Goal: Task Accomplishment & Management: Complete application form

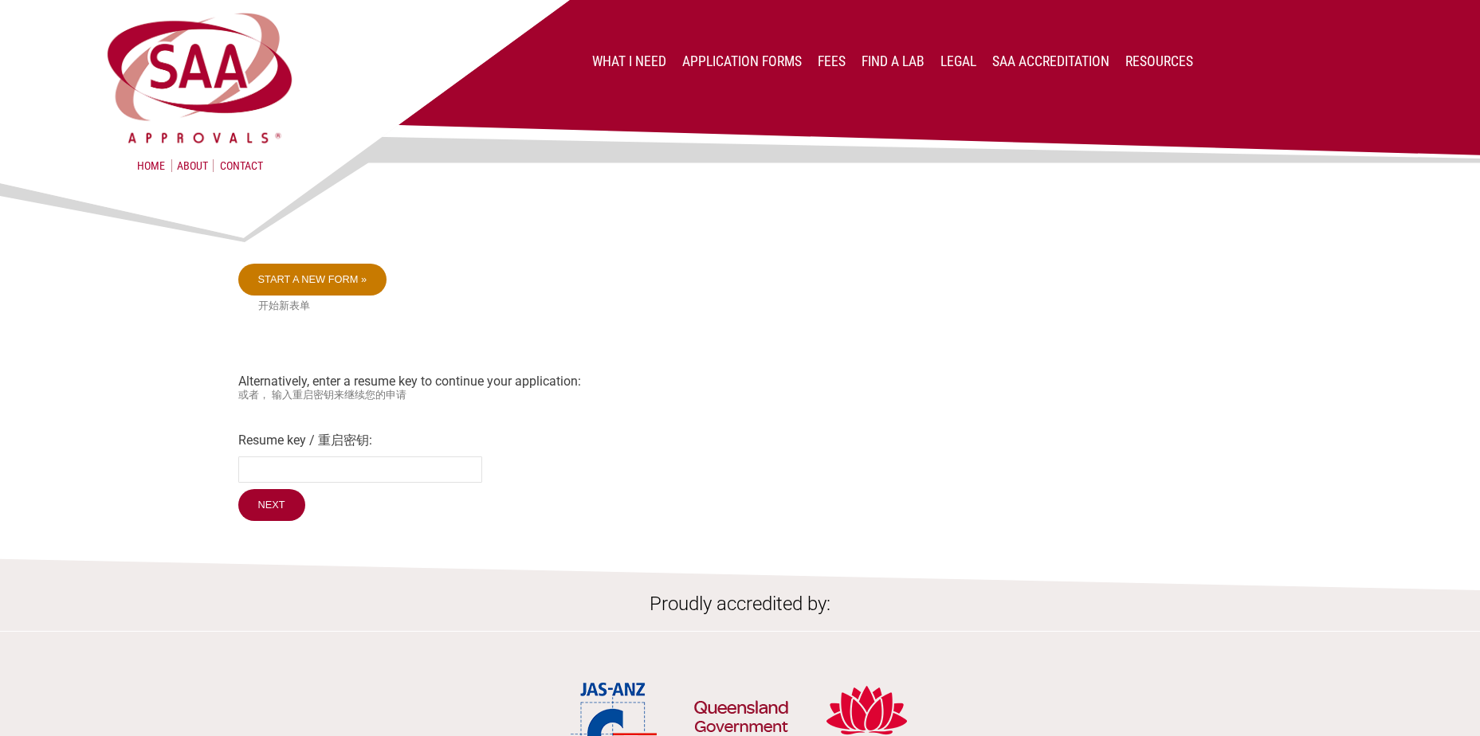
click at [313, 277] on link "Start a new form »" at bounding box center [312, 280] width 149 height 32
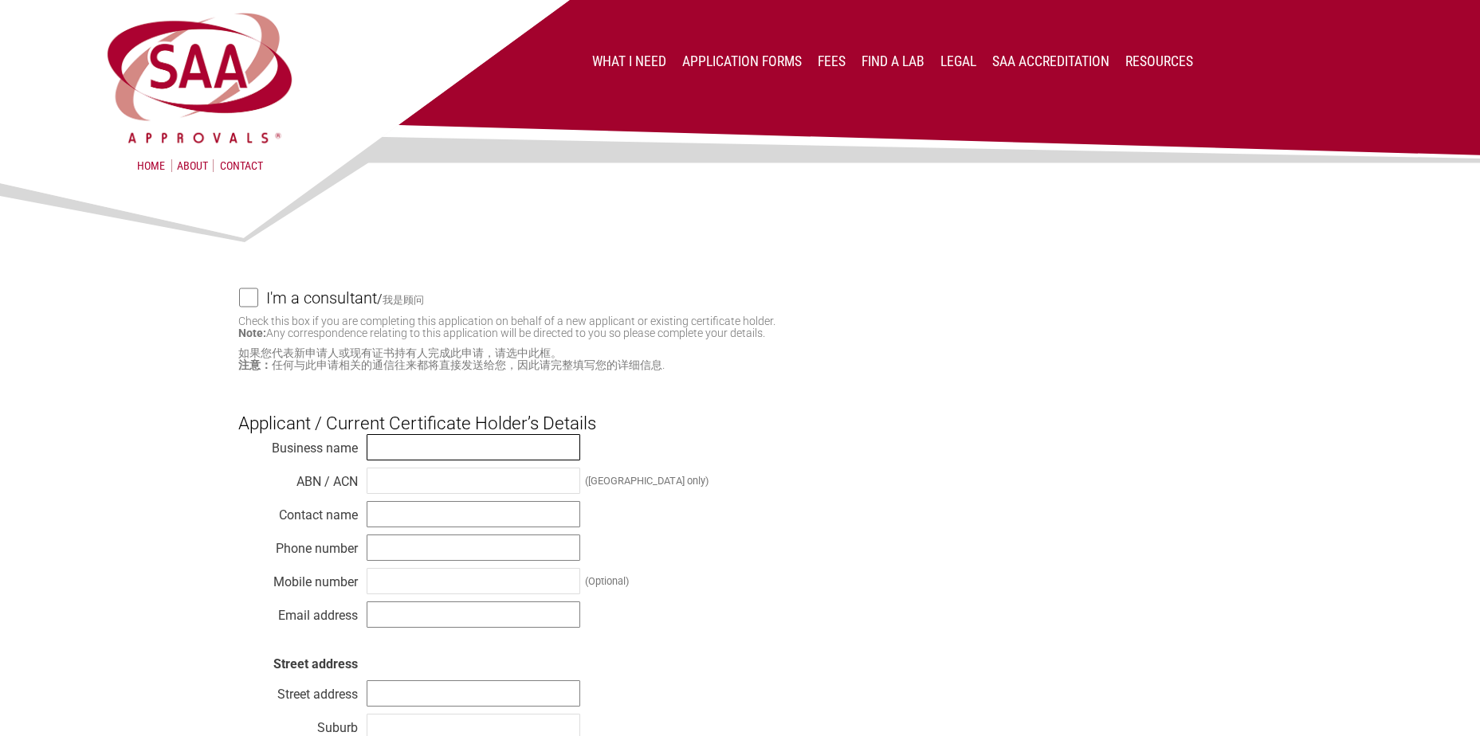
click at [394, 449] on input "text" at bounding box center [474, 447] width 214 height 26
type input "Wireless Automation systems"
type input "[PERSON_NAME]"
type input "0418352534"
type input "[EMAIL_ADDRESS][DOMAIN_NAME]"
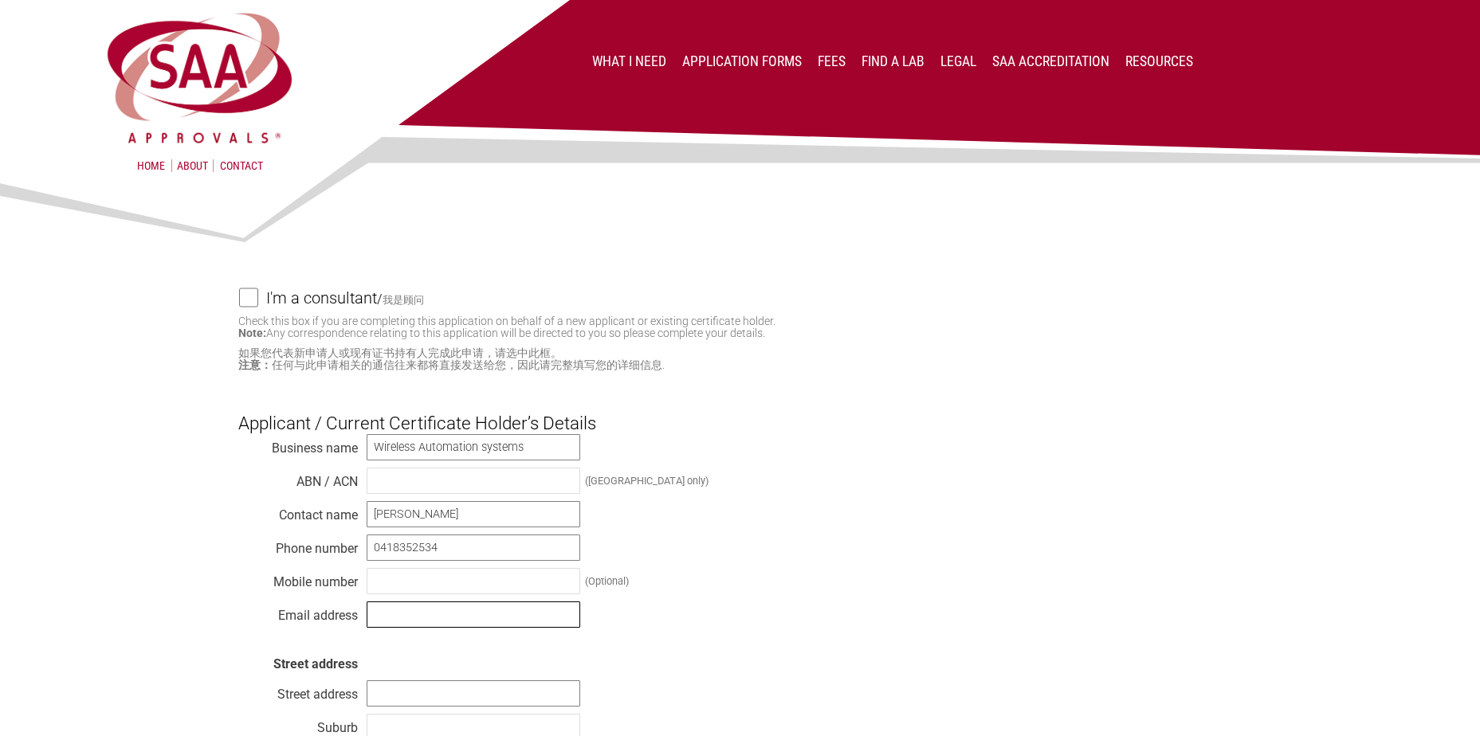
type input "1501/2 Newquay Promanade"
type input "DOCKLANDS VIC 3008"
type input "VIC"
type input "3008"
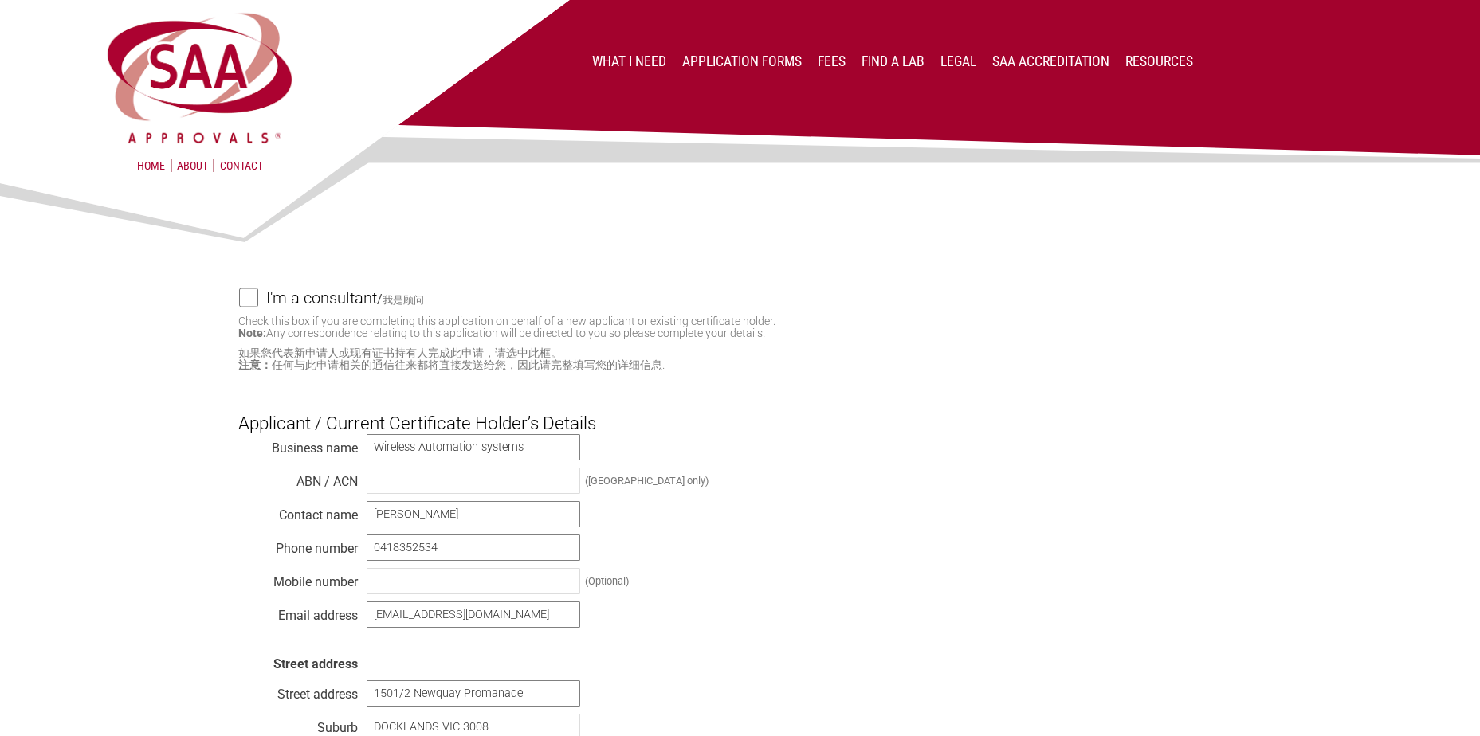
select select "[GEOGRAPHIC_DATA]"
click at [392, 483] on input "text" at bounding box center [474, 481] width 214 height 26
type input "87 102 787 584"
click at [394, 584] on input "text" at bounding box center [474, 581] width 214 height 26
type input "0418352534"
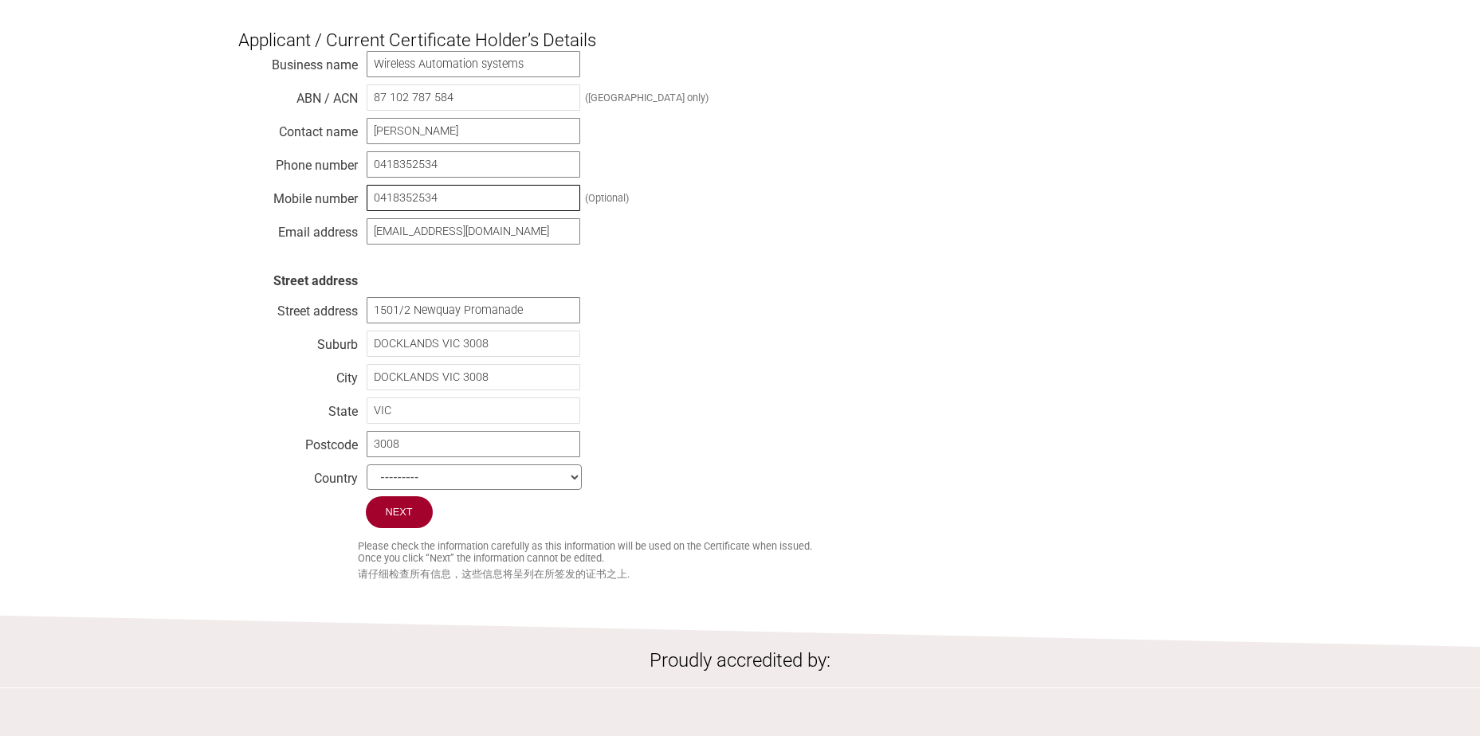
scroll to position [398, 0]
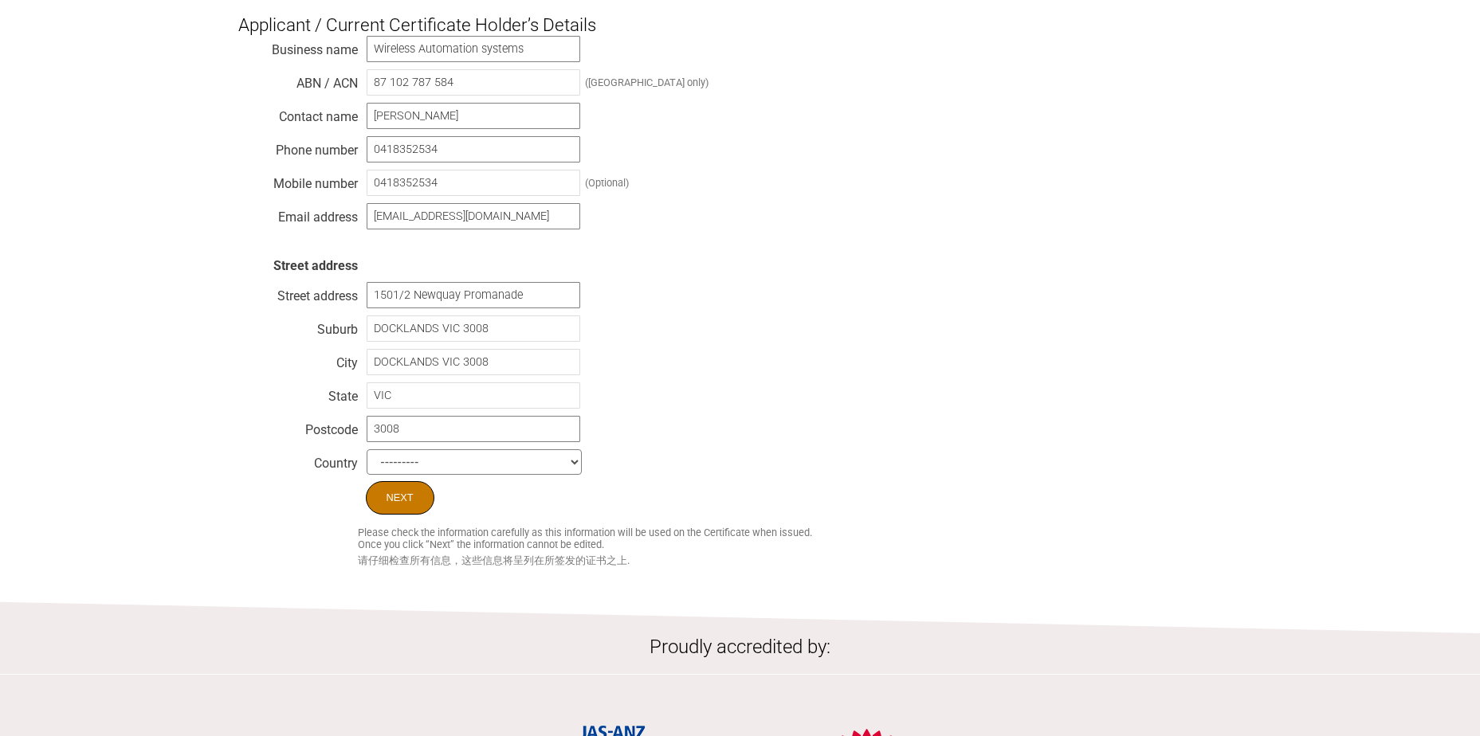
click at [401, 504] on input "Next" at bounding box center [400, 497] width 69 height 33
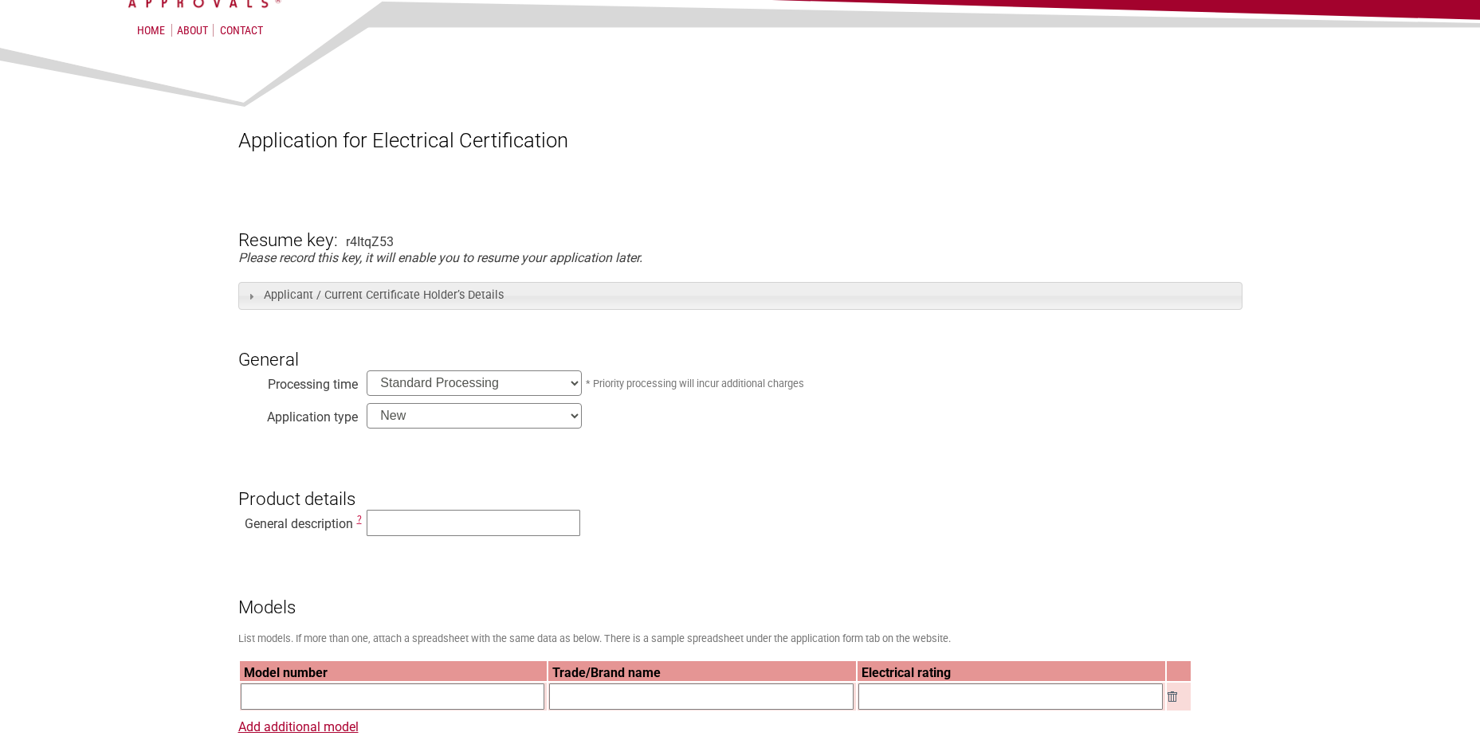
scroll to position [159, 0]
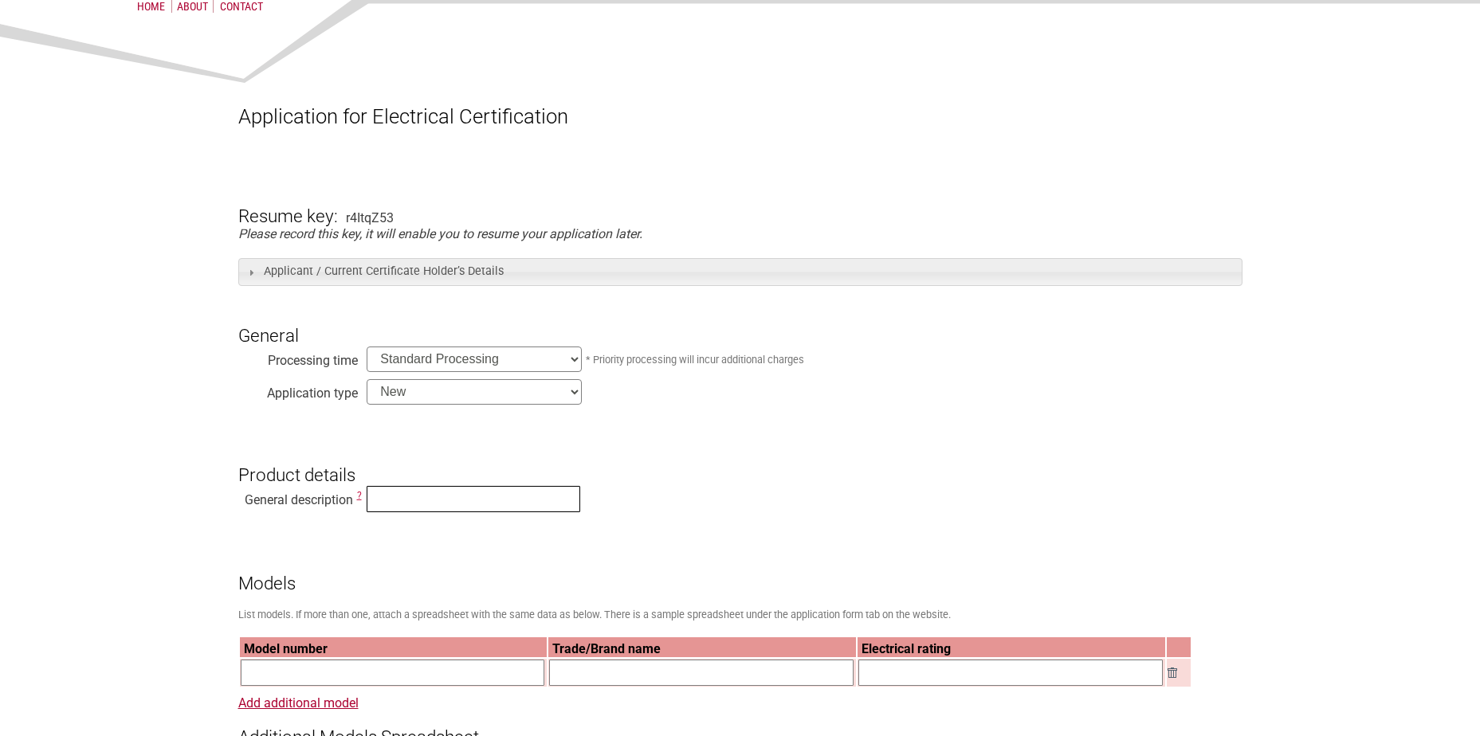
click at [414, 502] on input "text" at bounding box center [474, 499] width 214 height 26
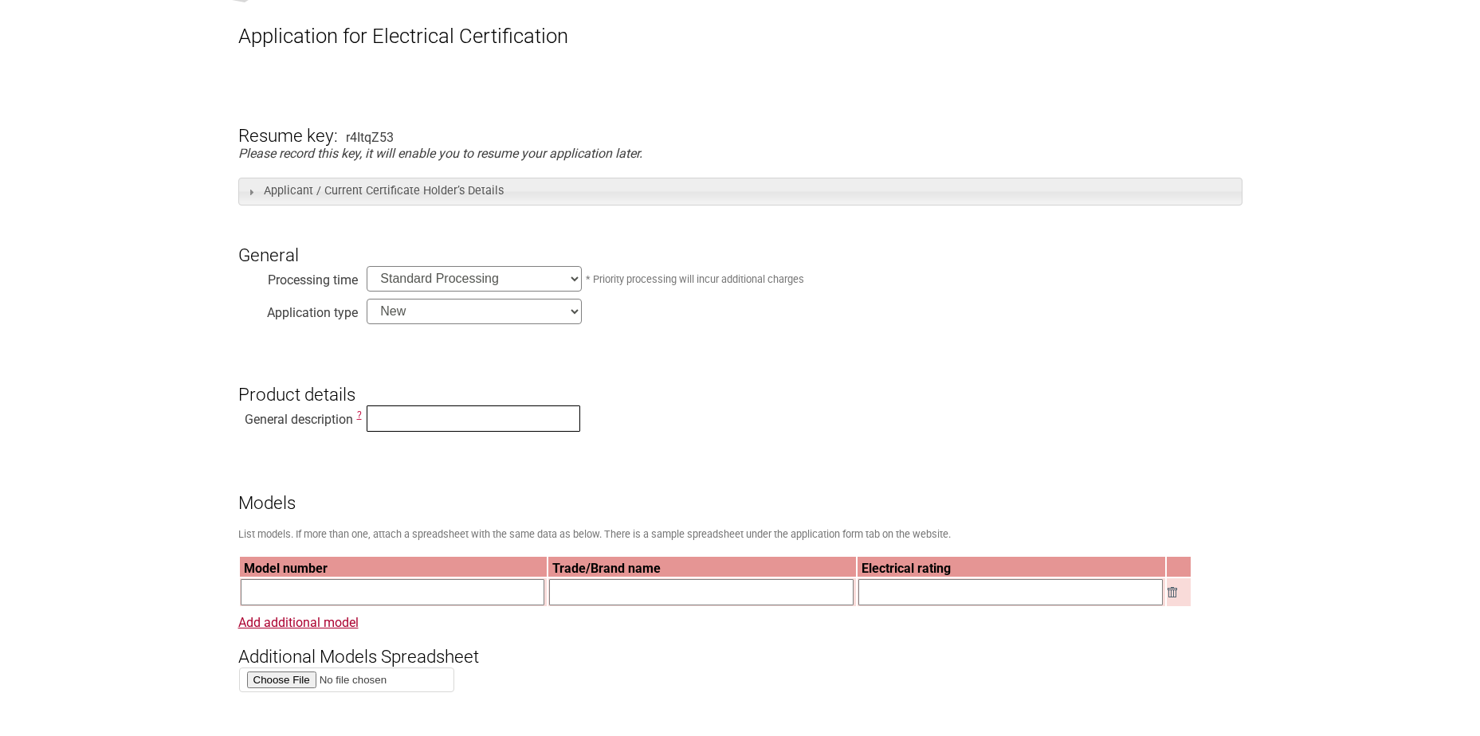
scroll to position [319, 0]
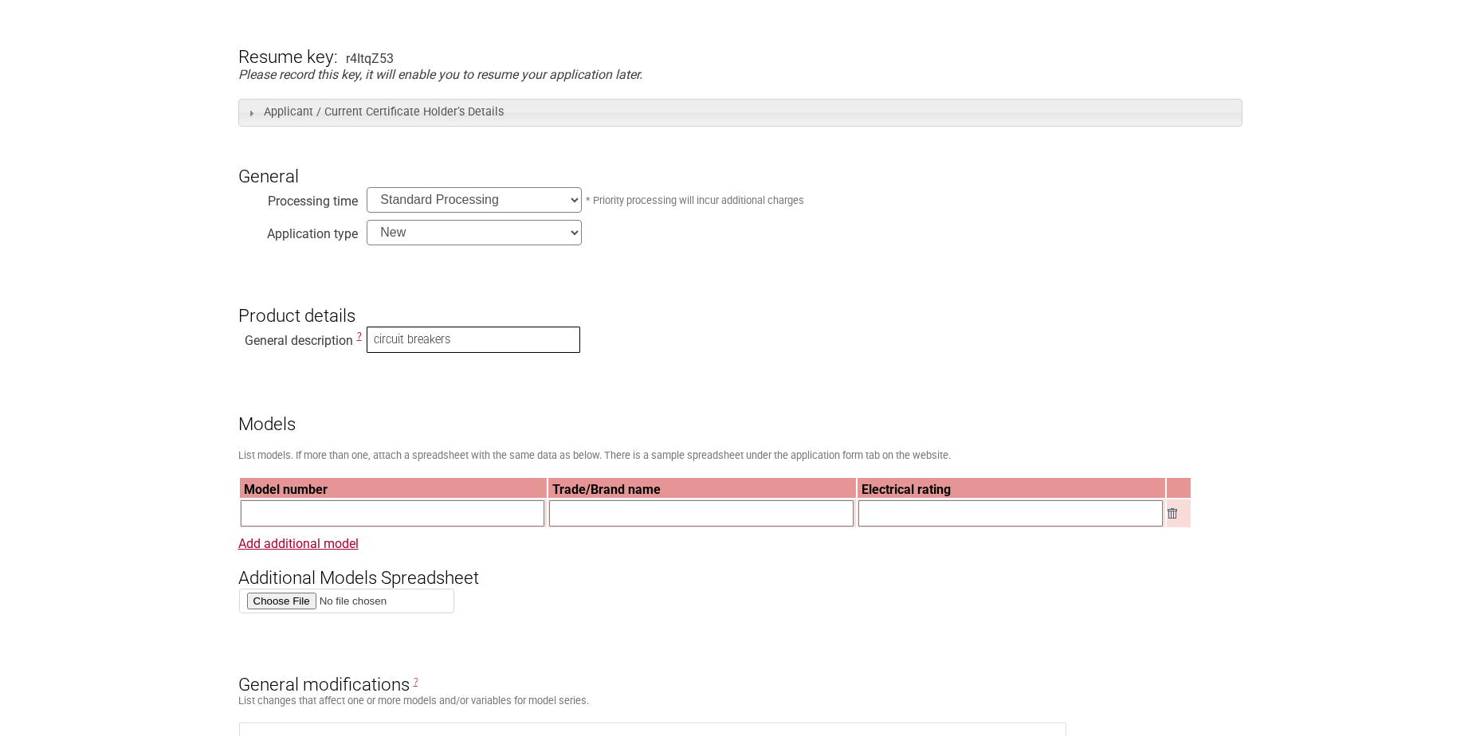
click at [455, 343] on input "circuit breakers" at bounding box center [474, 340] width 214 height 26
type input "circuit breakers"
click at [318, 516] on input "text" at bounding box center [393, 513] width 304 height 26
click at [587, 517] on input "text" at bounding box center [701, 513] width 304 height 26
type input "Sphere"
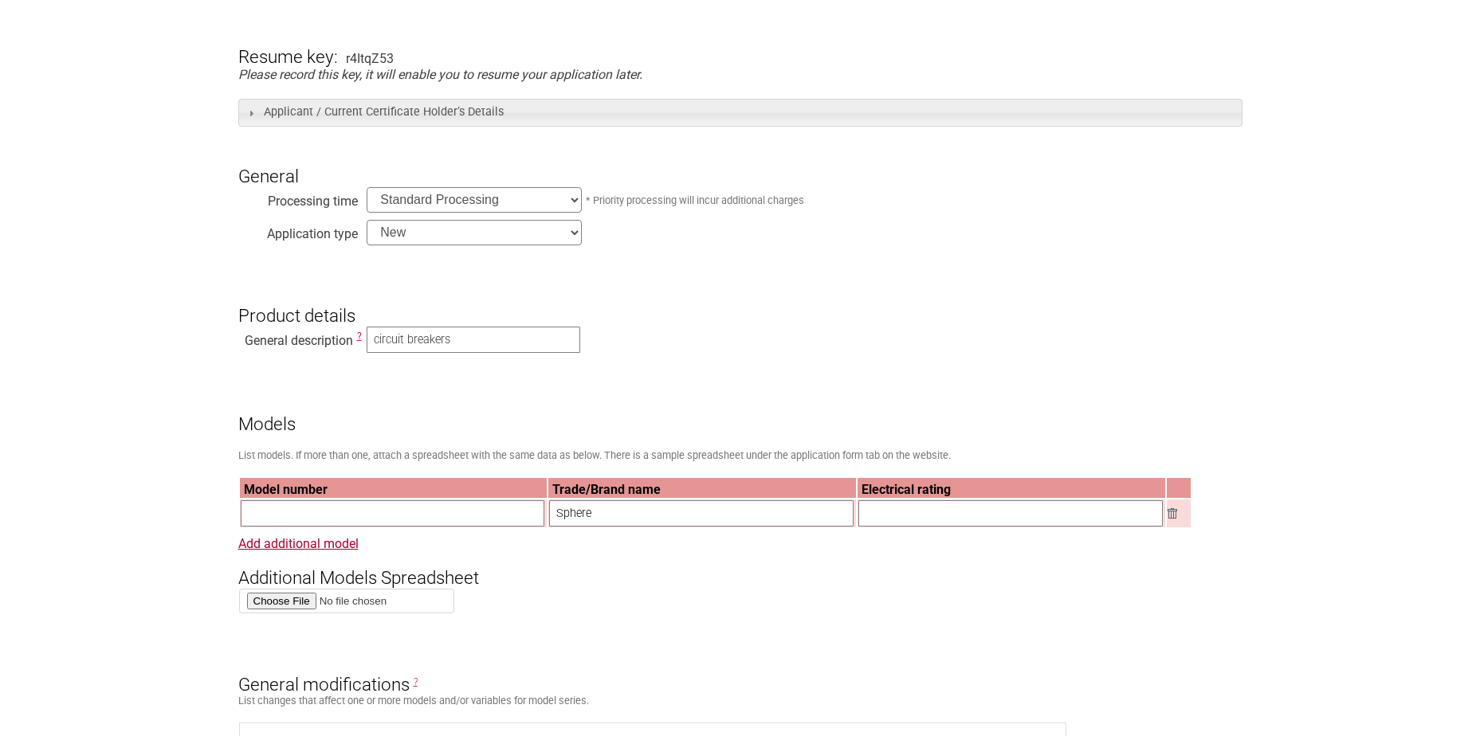
click at [284, 524] on input "text" at bounding box center [393, 513] width 304 height 26
click at [291, 549] on link "Add additional model" at bounding box center [298, 543] width 120 height 15
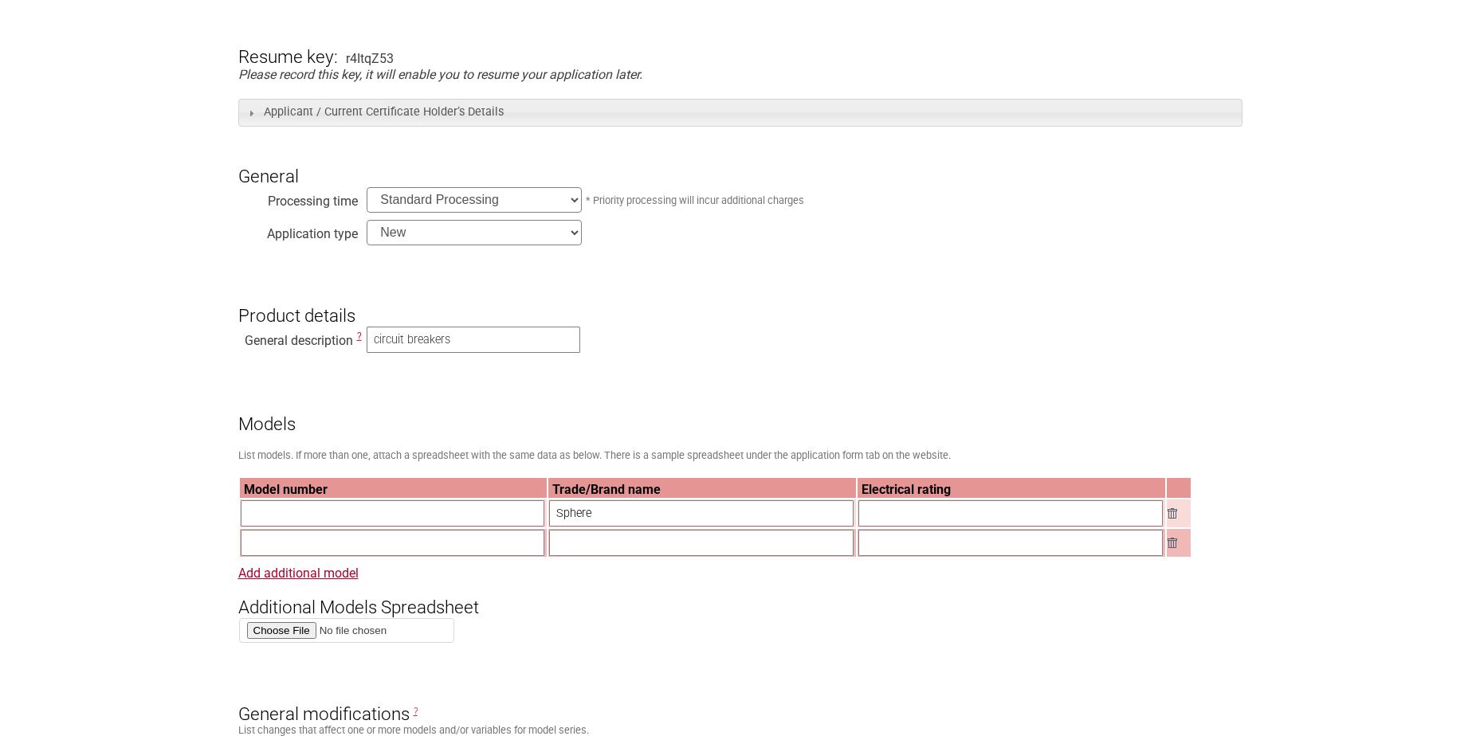
click at [569, 553] on input "text" at bounding box center [701, 543] width 304 height 26
type input "sphere"
click at [918, 524] on input "text" at bounding box center [1010, 513] width 304 height 26
type input "25Amps"
click at [336, 581] on link "Add additional model" at bounding box center [298, 573] width 120 height 15
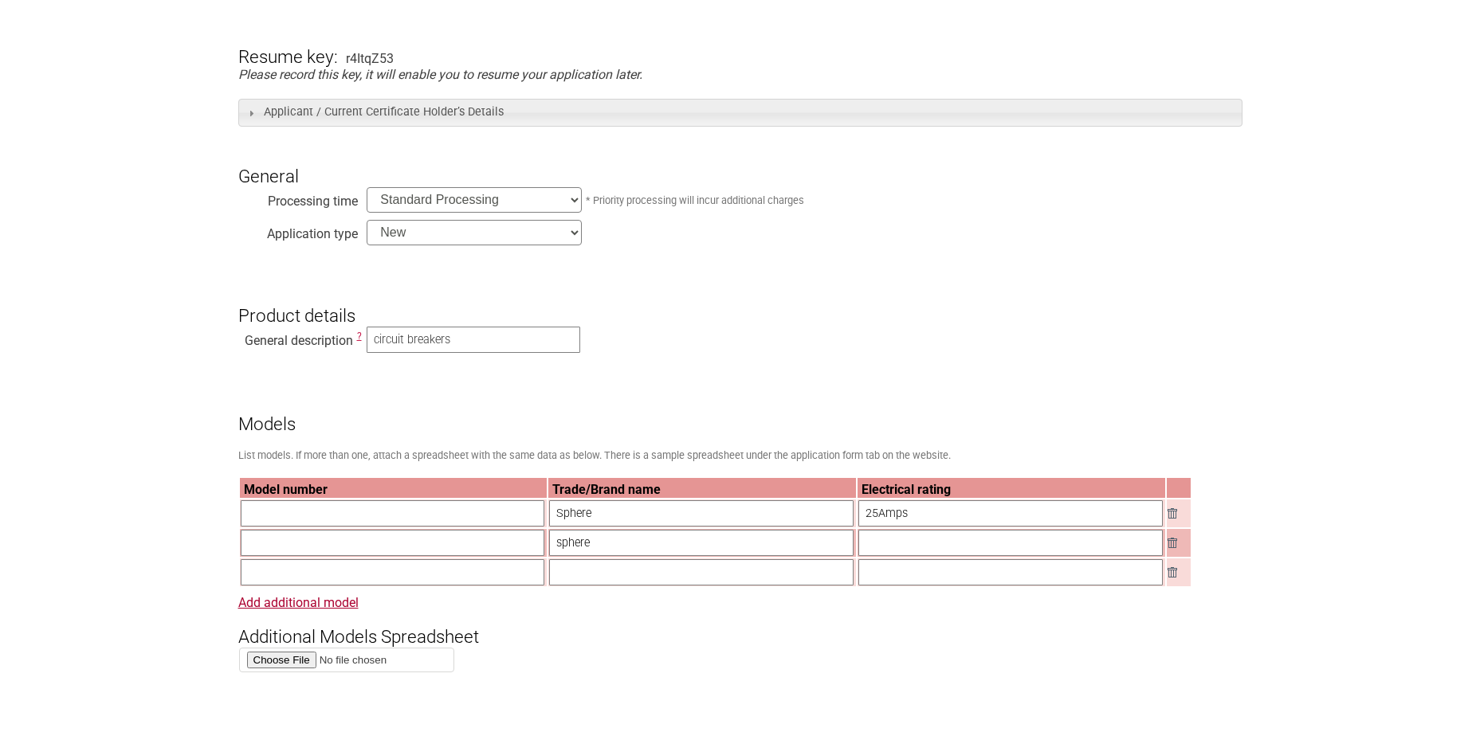
click at [558, 582] on input "text" at bounding box center [701, 572] width 304 height 26
type input "Sphere"
click at [262, 519] on input "text" at bounding box center [393, 513] width 304 height 26
click at [316, 610] on link "Add additional model" at bounding box center [298, 602] width 120 height 15
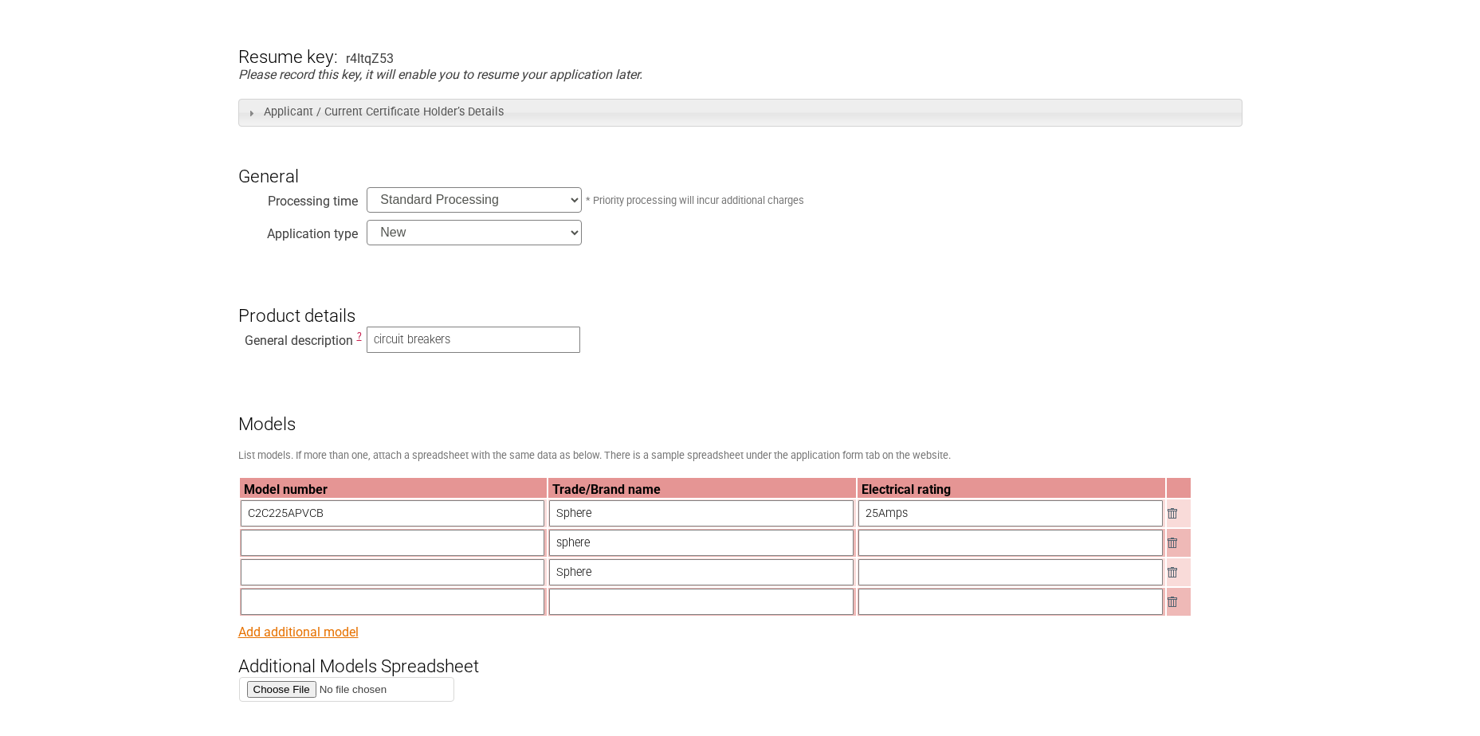
click at [313, 635] on link "Add additional model" at bounding box center [298, 632] width 120 height 15
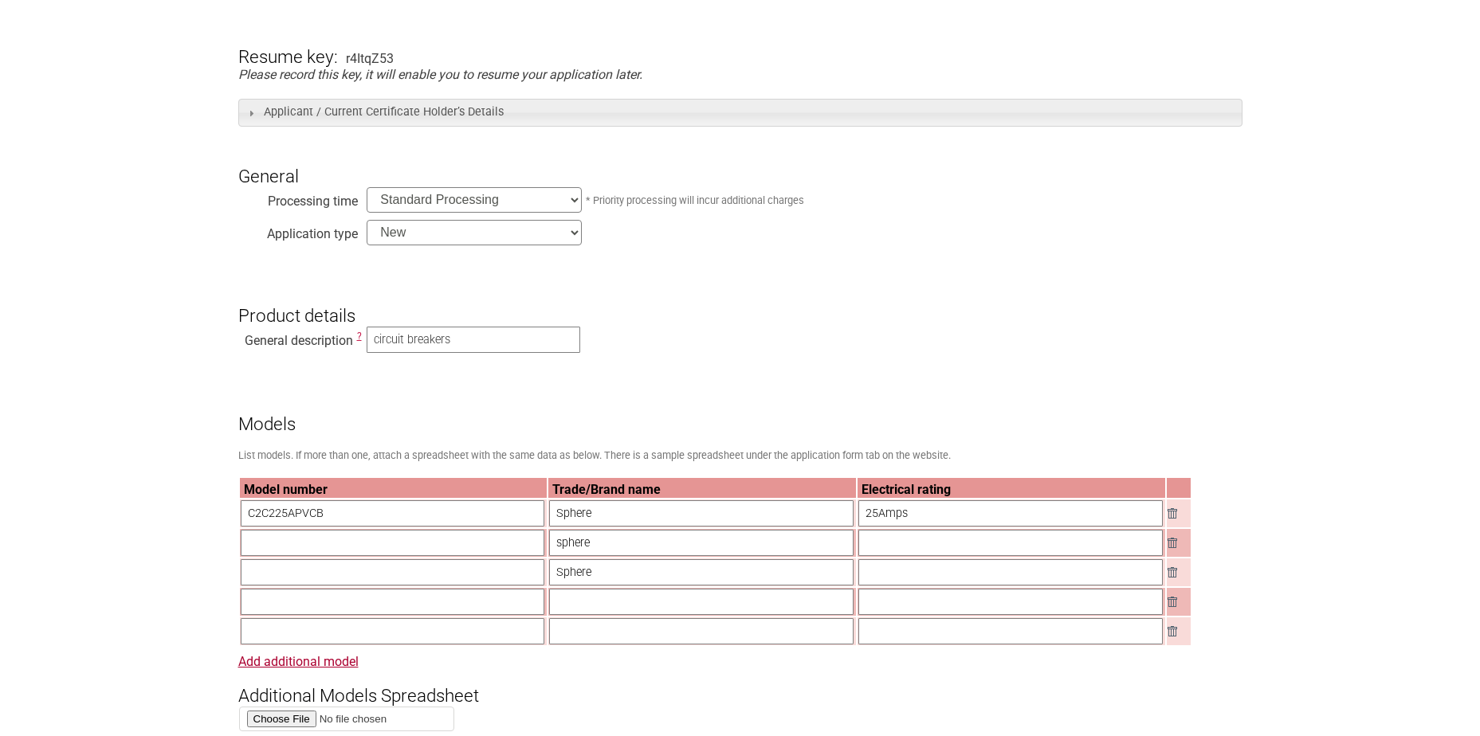
click at [277, 517] on input "C2C225APVCB" at bounding box center [393, 513] width 304 height 26
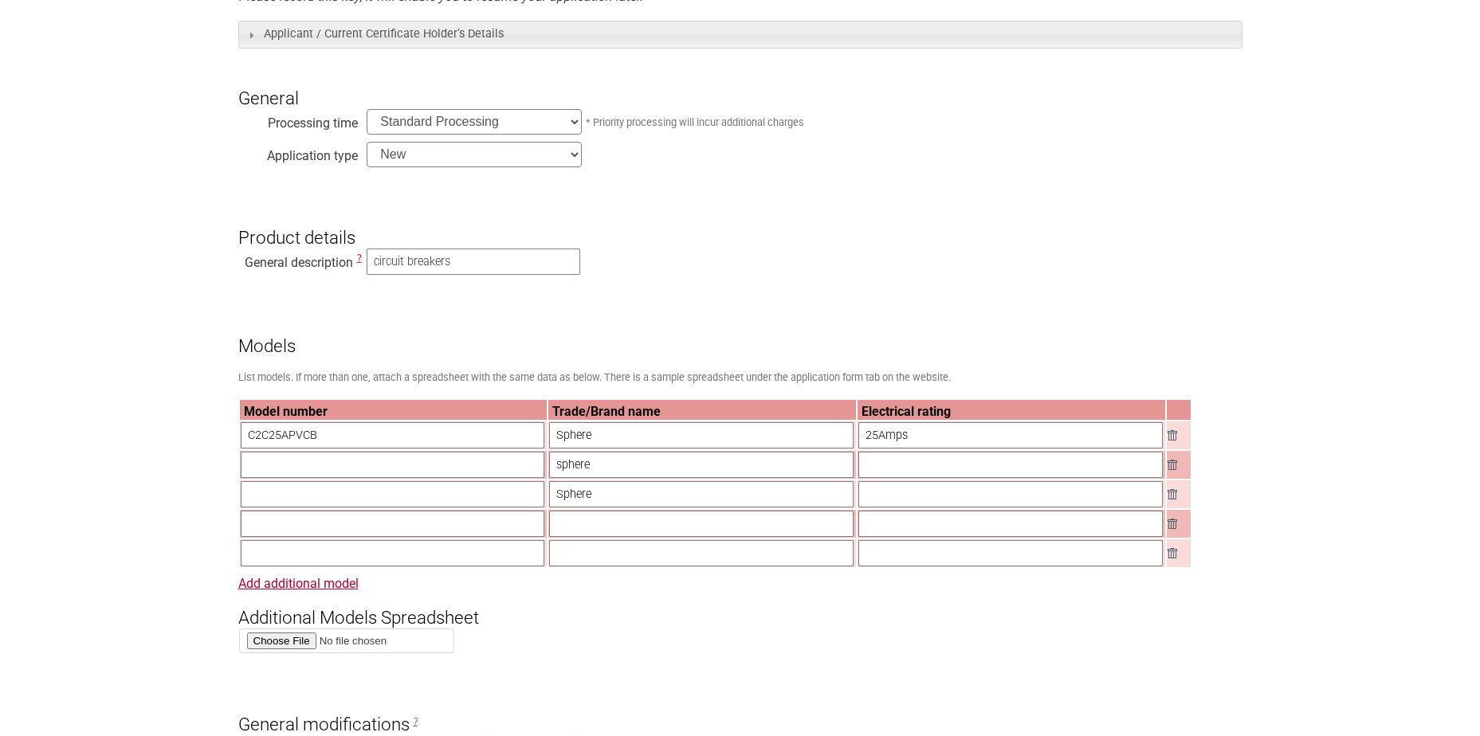
scroll to position [398, 0]
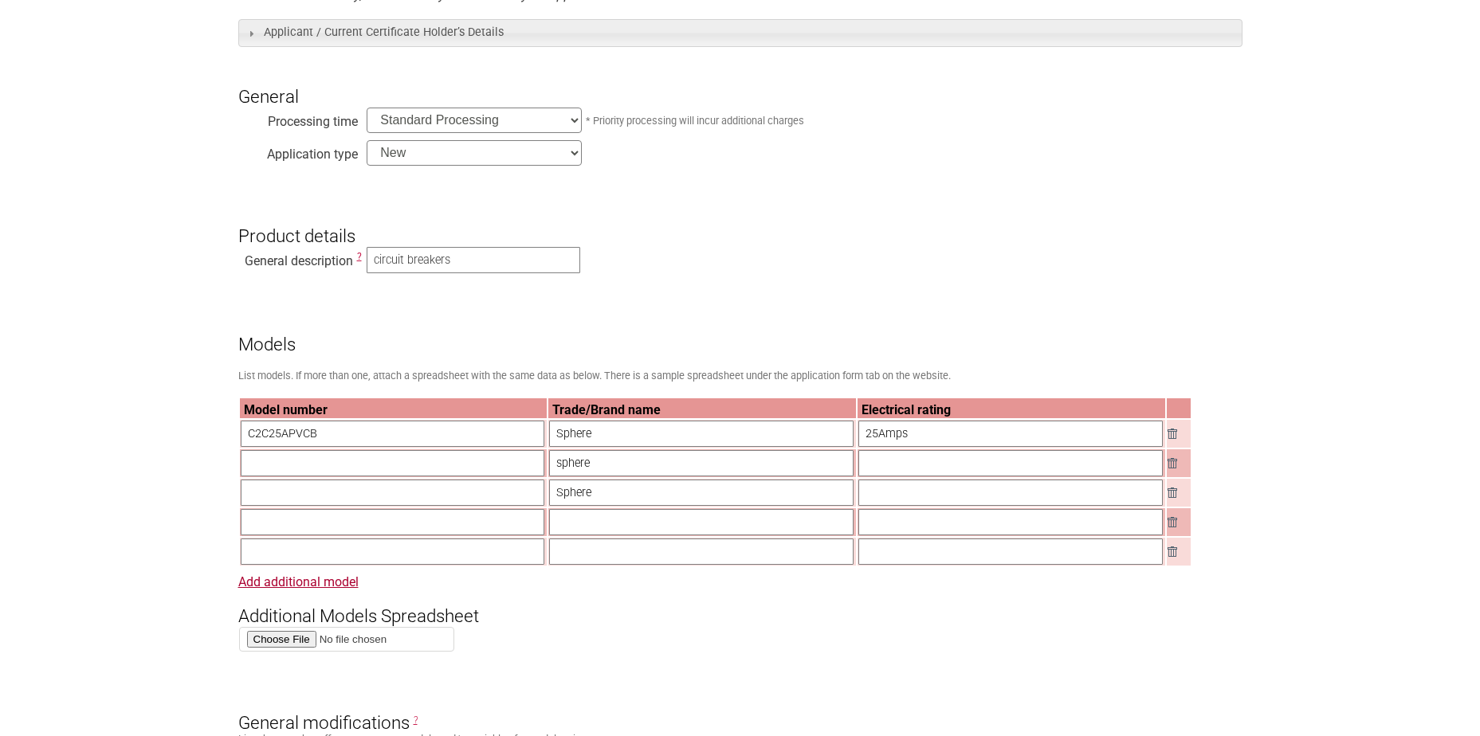
drag, startPoint x: 249, startPoint y: 436, endPoint x: 318, endPoint y: 437, distance: 69.3
click at [318, 437] on input "C2C25APVCB" at bounding box center [393, 434] width 304 height 26
type input "C2C25APVCB"
click at [268, 462] on input "text" at bounding box center [393, 463] width 304 height 26
paste input "C2C25APVCB"
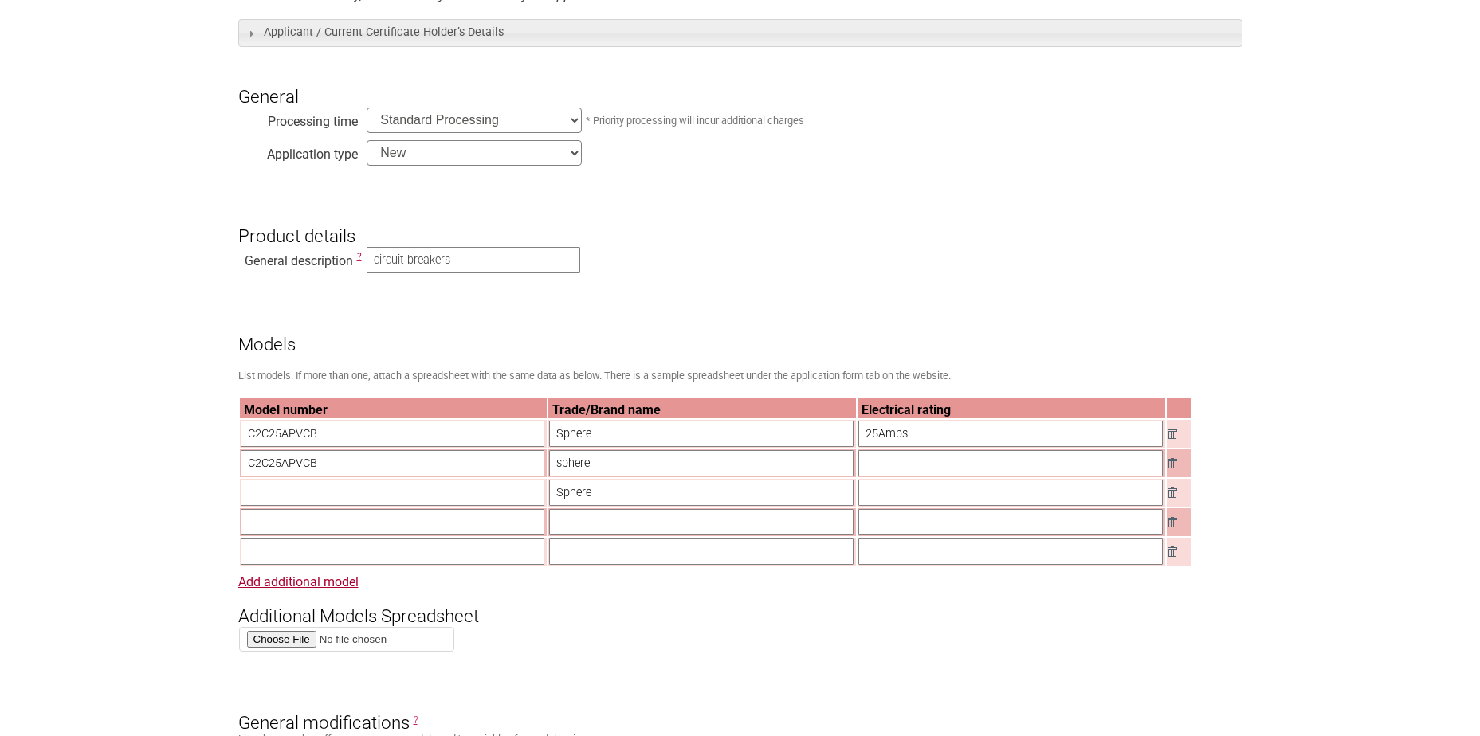
type input "C2C25APVCB"
click at [278, 502] on input "text" at bounding box center [393, 493] width 304 height 26
paste input "C2C25APVCB"
type input "C2C25APVCB"
click at [275, 527] on input "text" at bounding box center [393, 522] width 304 height 26
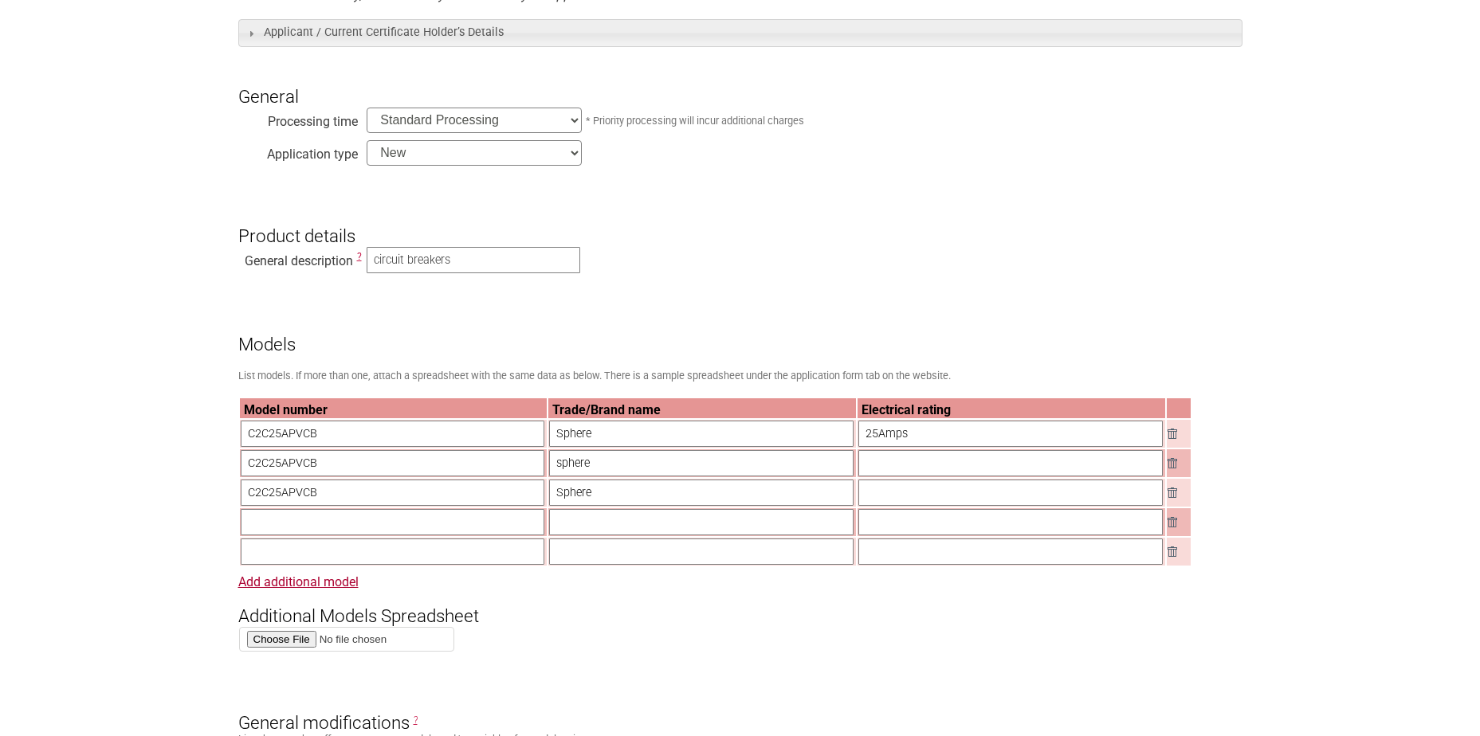
paste input "C2C25APVCB"
type input "C2C25APVCB"
click at [280, 558] on input "text" at bounding box center [393, 552] width 304 height 26
paste input "C2C25APVCB"
type input "C2C25APVCB"
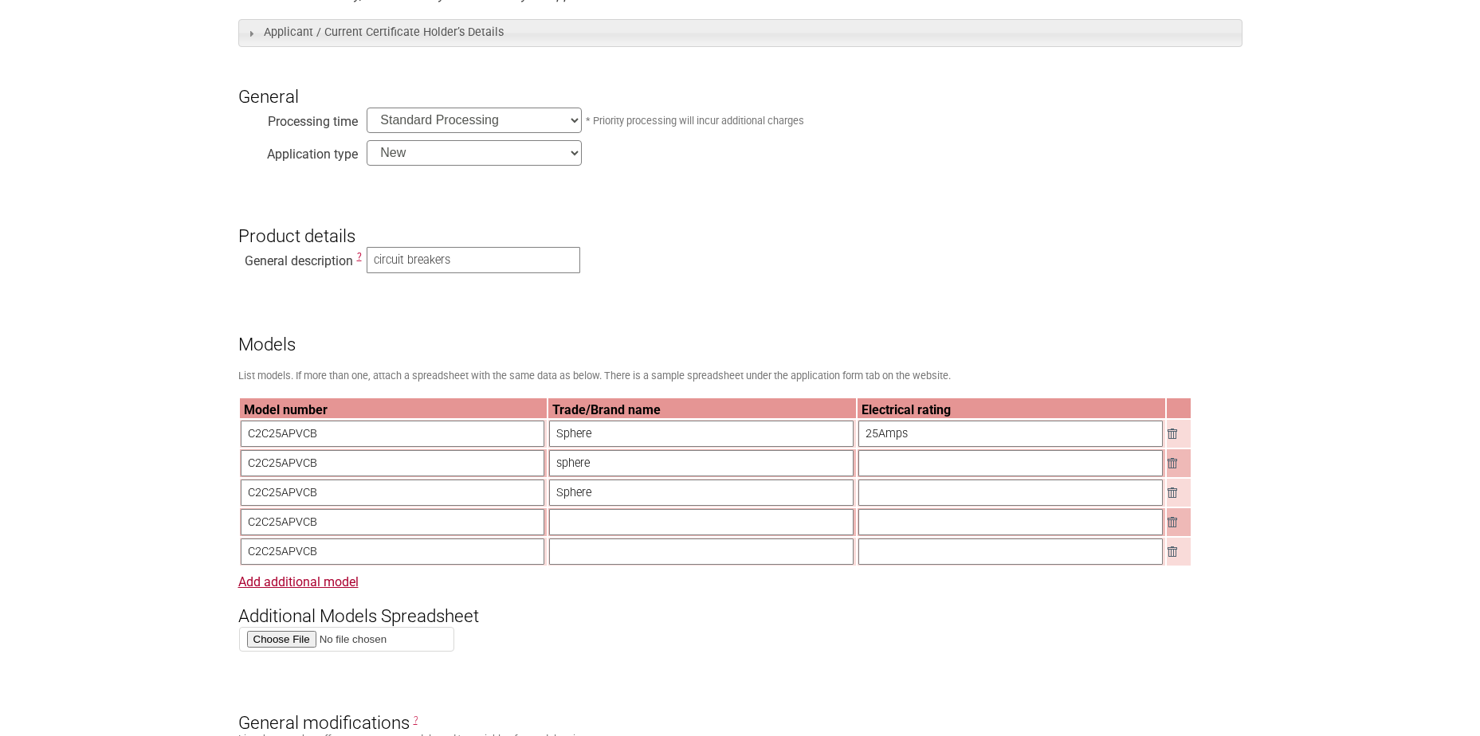
click at [261, 469] on input "C2C25APVCB" at bounding box center [393, 463] width 304 height 26
click at [276, 469] on input "C2C25APVCB" at bounding box center [393, 463] width 304 height 26
click at [279, 468] on input "C2C25APVCB" at bounding box center [393, 463] width 304 height 26
type input "C2C32APVCB"
click at [280, 499] on input "C2C25APVCB" at bounding box center [393, 493] width 304 height 26
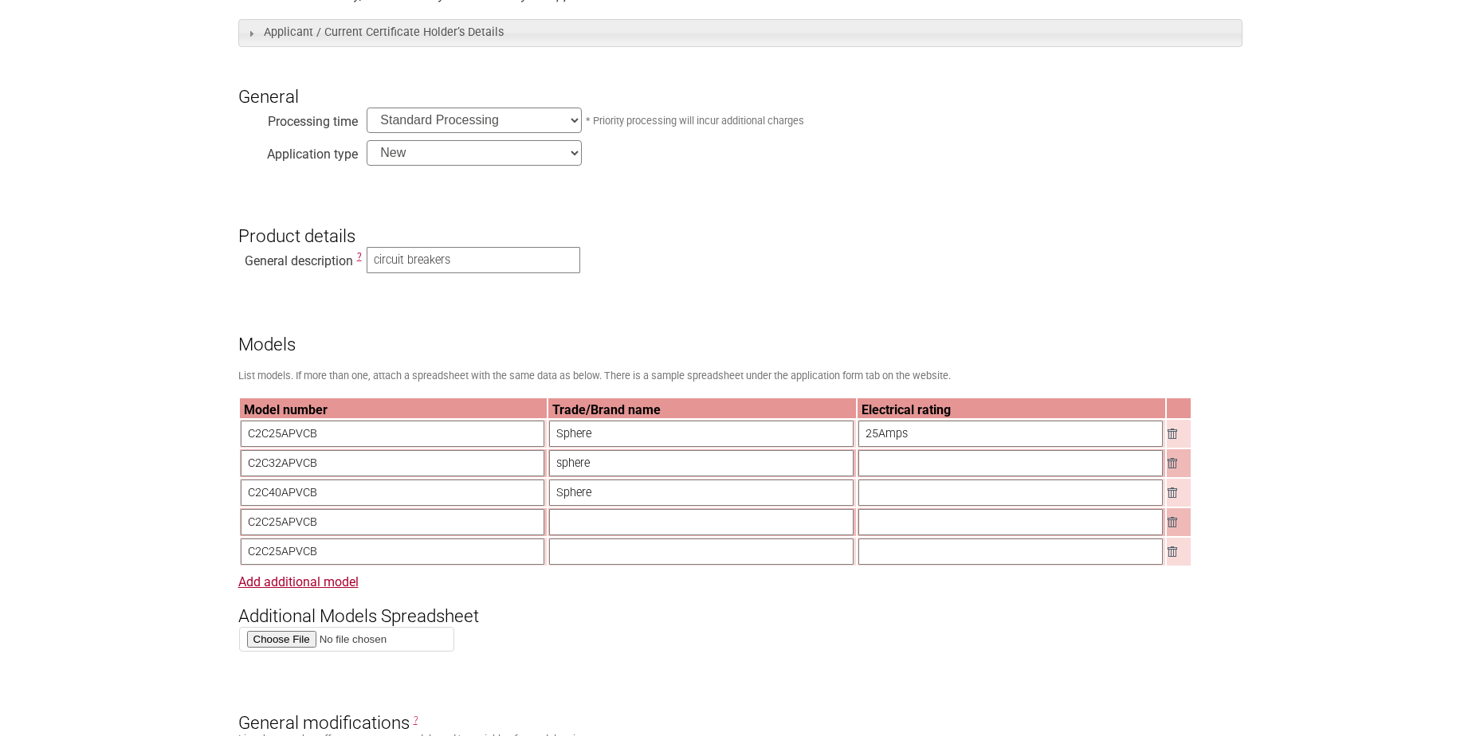
type input "C2C40APVCB"
click at [283, 529] on input "C2C25APVCB" at bounding box center [393, 522] width 304 height 26
type input "C2C50APVCB"
click at [282, 562] on input "C2C25APVCB" at bounding box center [393, 552] width 304 height 26
type input "C2C63APVCB"
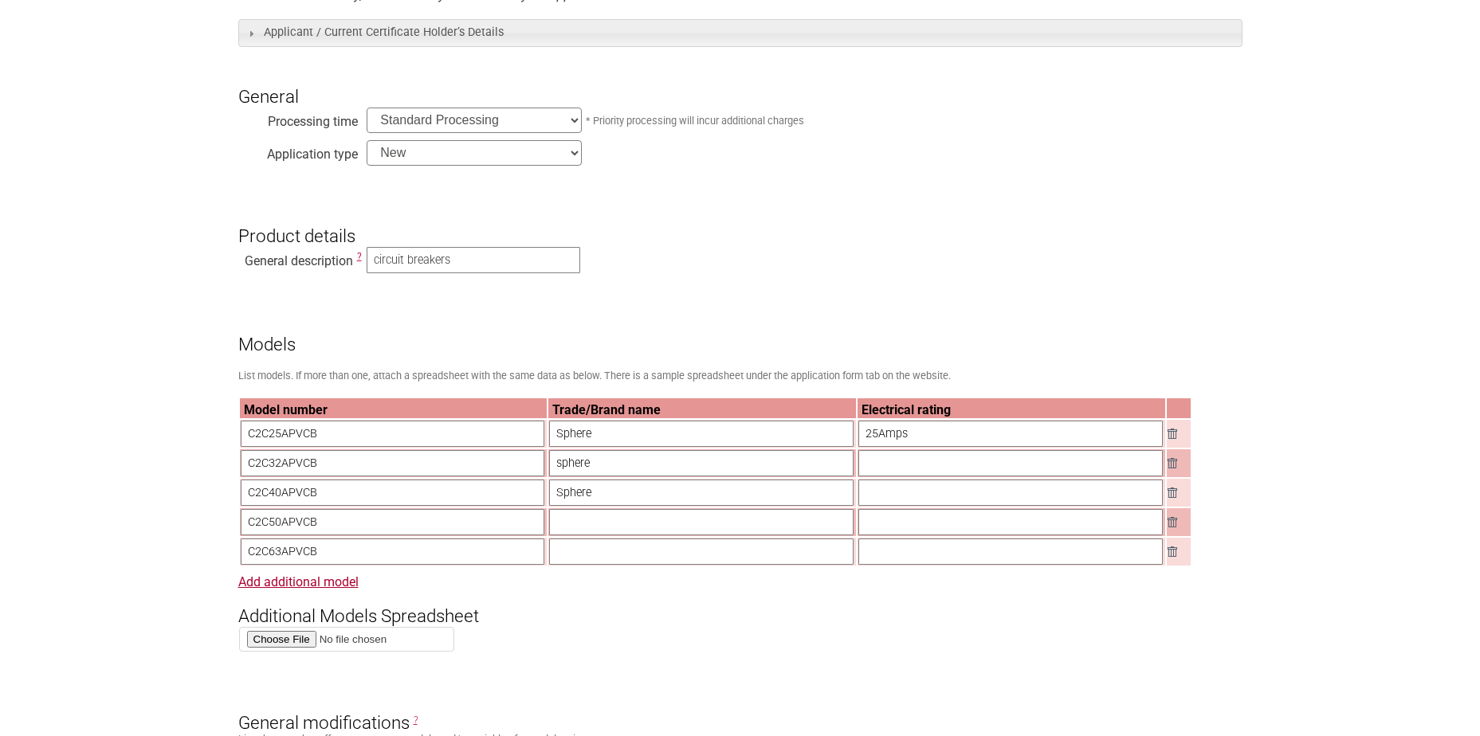
click at [575, 522] on input "text" at bounding box center [701, 522] width 304 height 26
type input "Sphere"
click at [577, 560] on input "text" at bounding box center [701, 552] width 304 height 26
type input "Sphere"
click at [882, 467] on input "text" at bounding box center [1010, 463] width 304 height 26
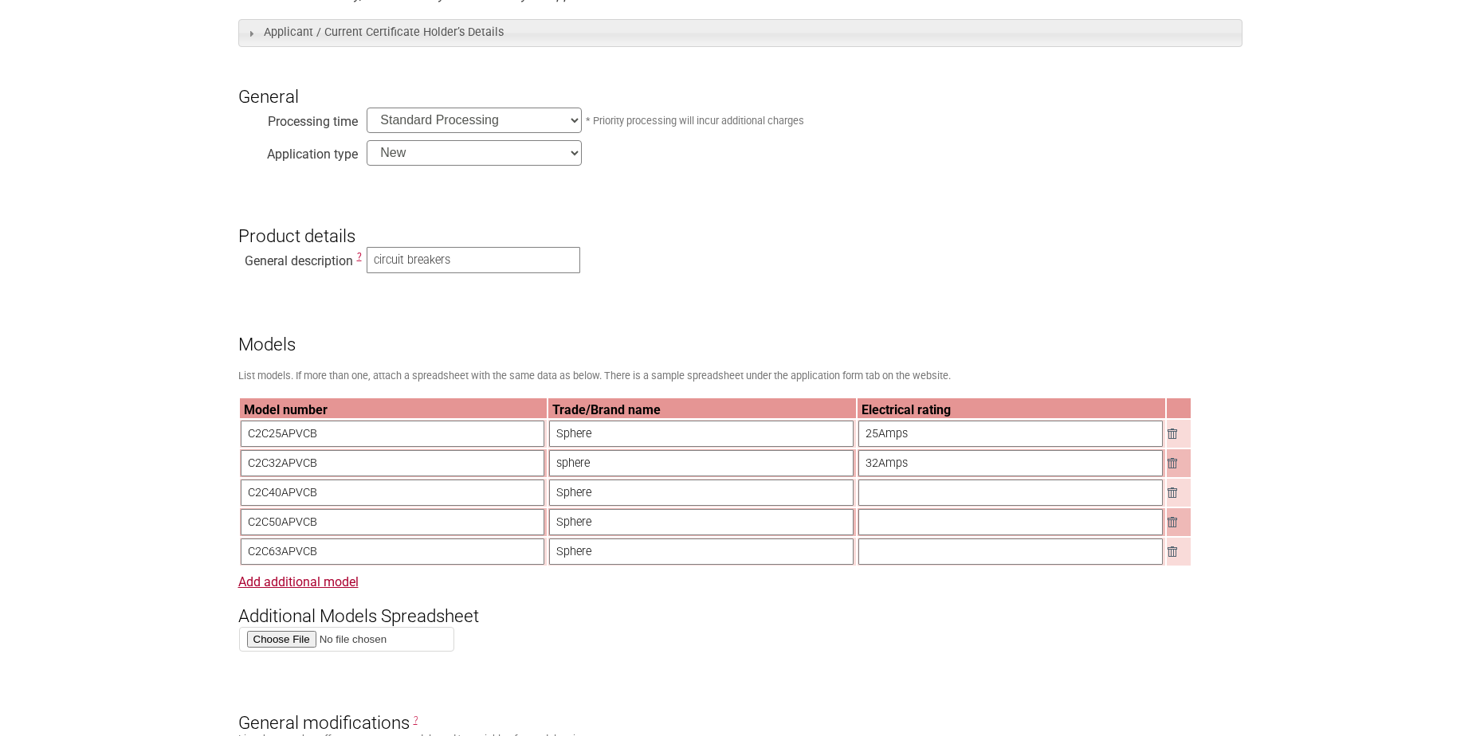
type input "32Amps"
click at [868, 499] on input "text" at bounding box center [1010, 493] width 304 height 26
type input "32Amps"
click at [870, 530] on input "text" at bounding box center [1010, 522] width 304 height 26
type input "32Amps"
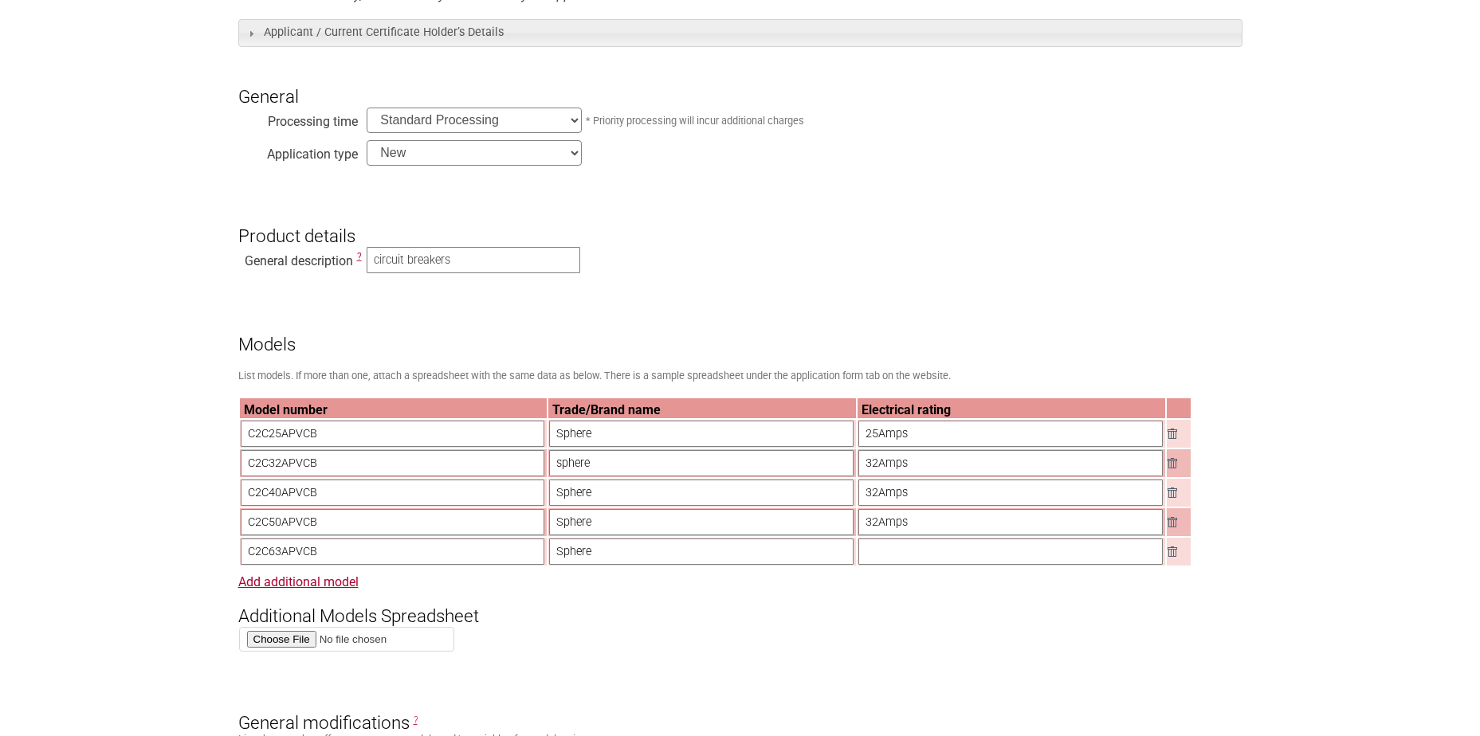
click at [868, 563] on input "text" at bounding box center [1010, 552] width 304 height 26
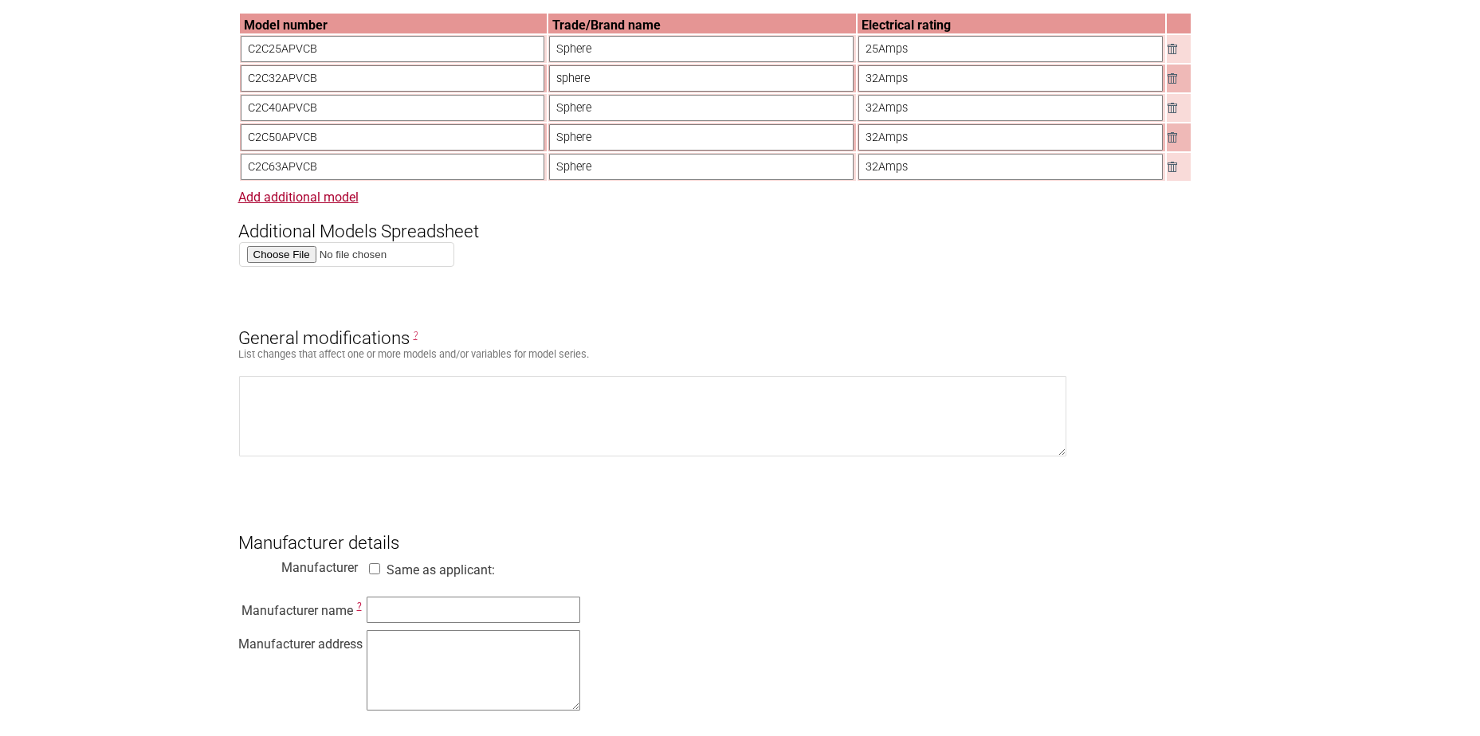
scroll to position [797, 0]
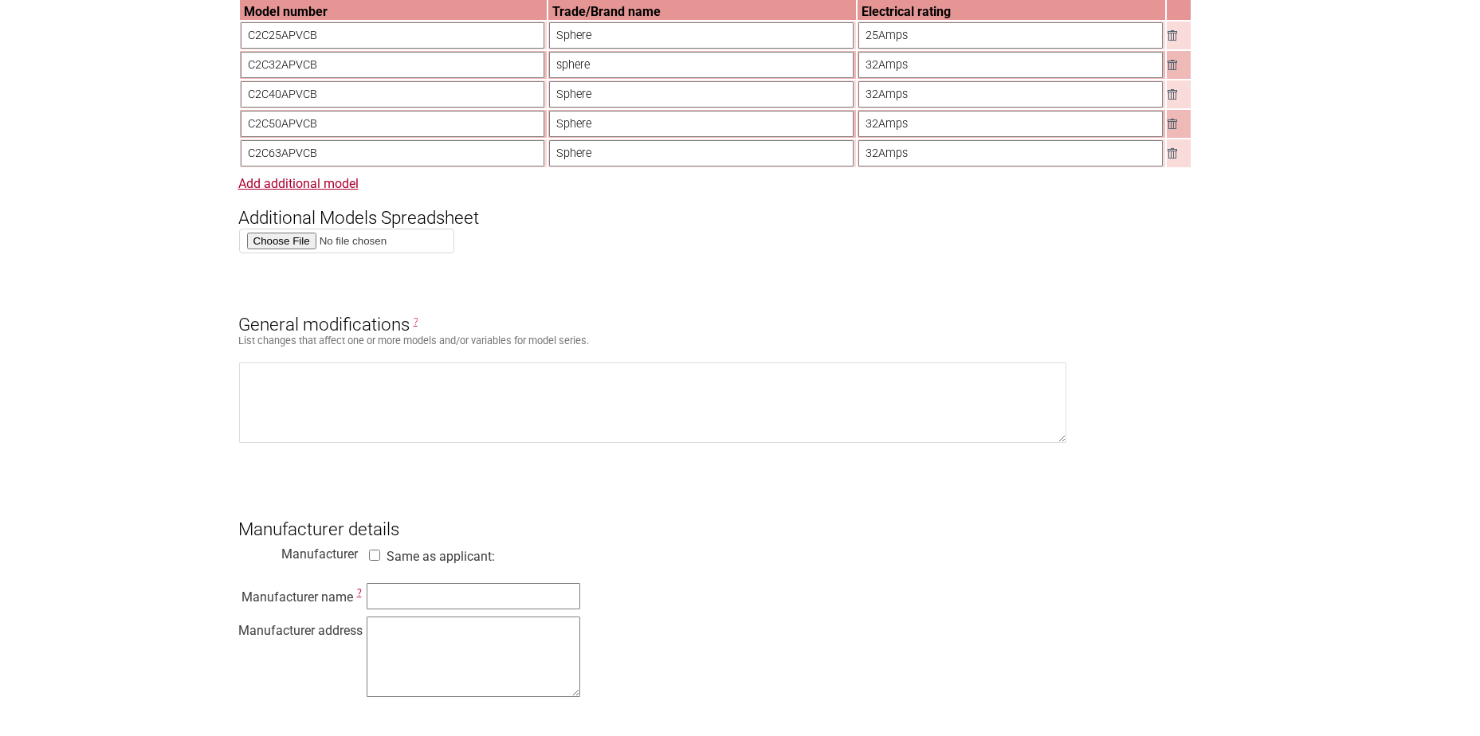
type input "32Amps"
click at [373, 561] on input "Same as applicant:" at bounding box center [375, 555] width 16 height 11
checkbox input "true"
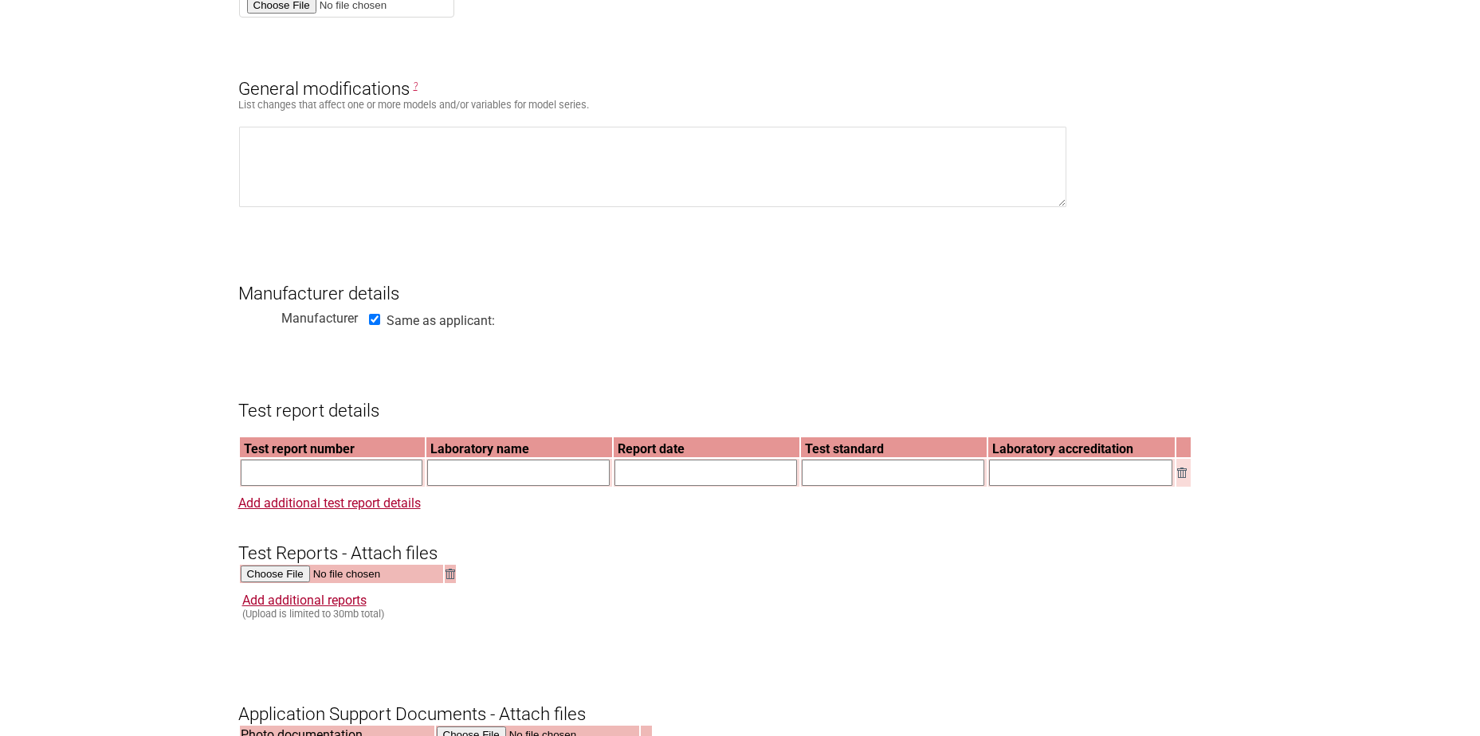
scroll to position [1036, 0]
